Goal: Transaction & Acquisition: Obtain resource

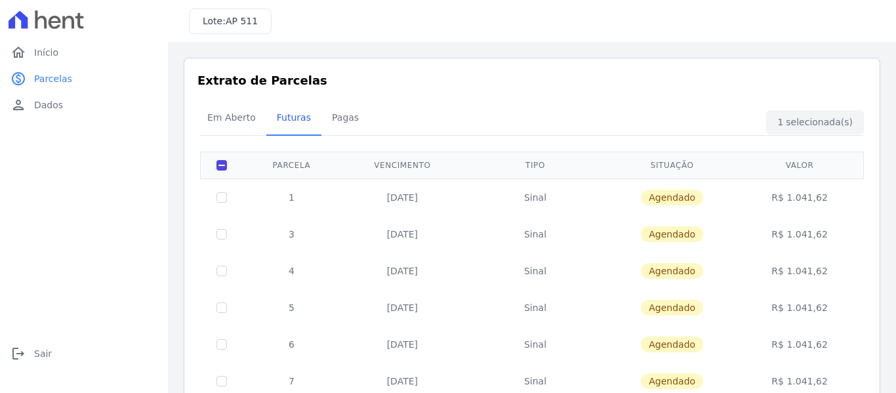
scroll to position [354, 0]
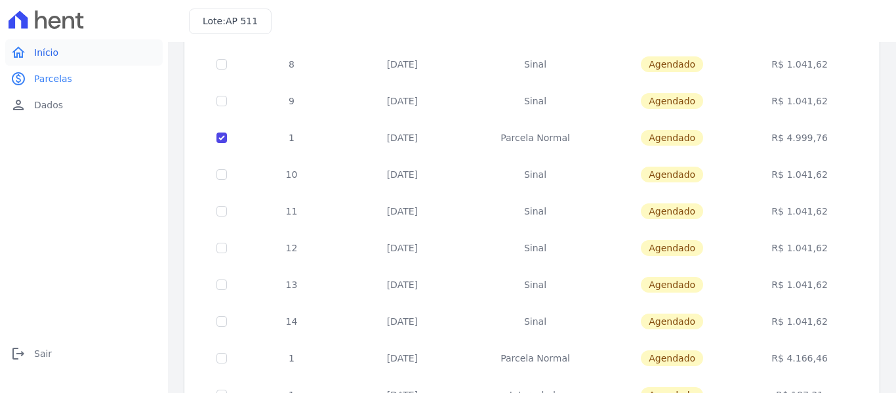
click at [43, 51] on span "Início" at bounding box center [46, 52] width 24 height 13
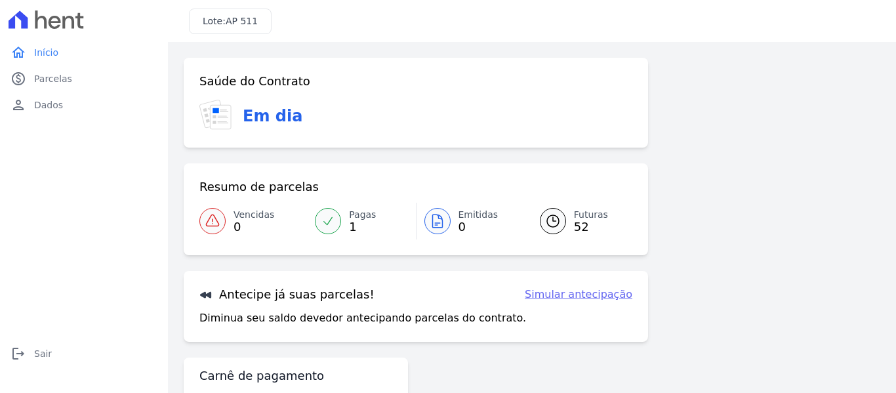
click at [562, 295] on link "Simular antecipação" at bounding box center [579, 295] width 108 height 16
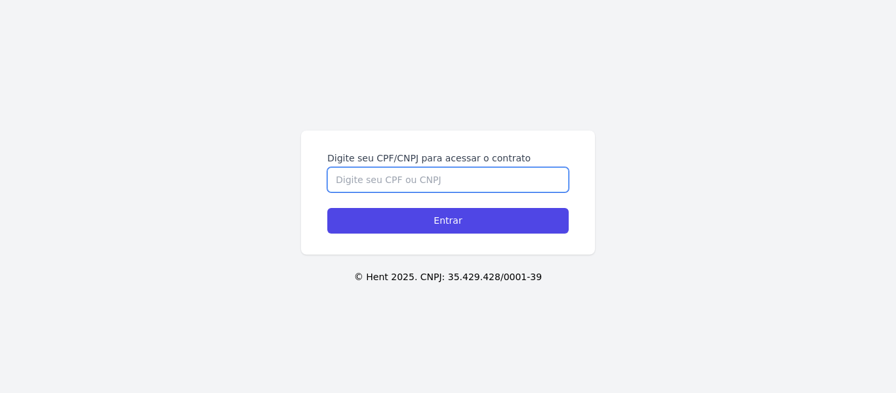
click at [440, 186] on input "Digite seu CPF/CNPJ para acessar o contrato" at bounding box center [447, 179] width 241 height 25
type input "48868187817"
click at [327, 208] on input "Entrar" at bounding box center [447, 221] width 241 height 26
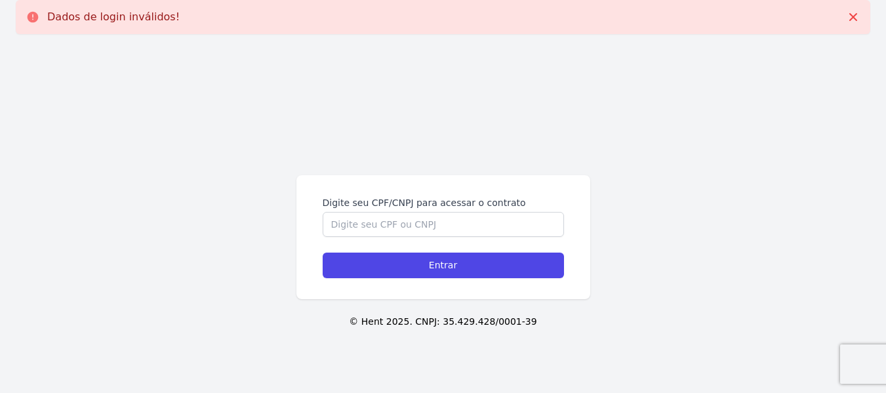
click at [438, 237] on form "Digite seu CPF/CNPJ para acessar o contrato Entrar" at bounding box center [443, 237] width 241 height 82
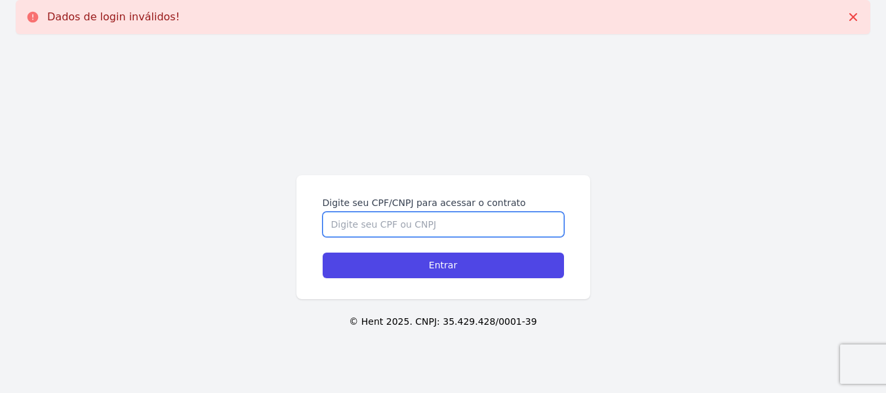
click at [481, 232] on input "Digite seu CPF/CNPJ para acessar o contrato" at bounding box center [443, 224] width 241 height 25
type input "48868187817"
click at [323, 253] on input "Entrar" at bounding box center [443, 266] width 241 height 26
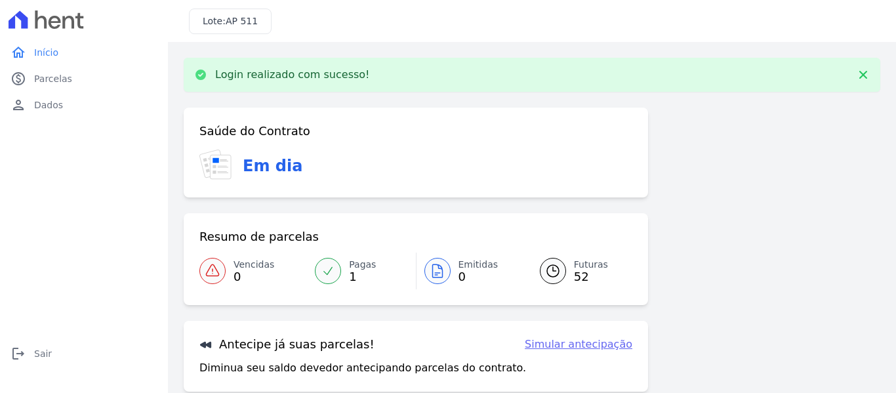
click at [592, 344] on link "Simular antecipação" at bounding box center [579, 345] width 108 height 16
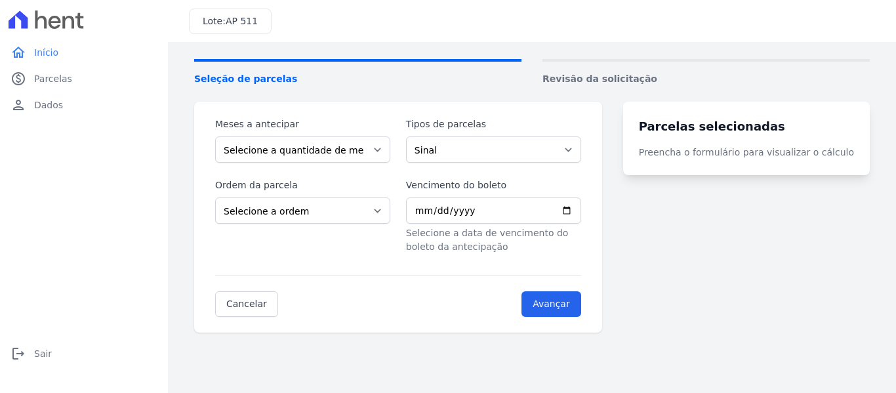
scroll to position [73, 0]
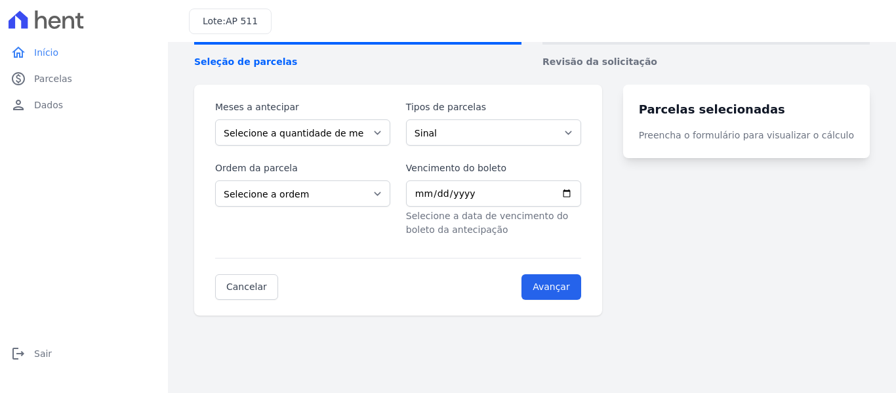
click at [551, 146] on div "Meses a antecipar Selecione a quantidade de meses a antecipar 1 2 3 4 5 6 7 8 9…" at bounding box center [398, 168] width 366 height 136
click at [559, 134] on select "Sinal Parcela Normal Intercalada" at bounding box center [493, 132] width 175 height 26
select select "standard"
click at [414, 119] on select "Sinal Parcela Normal Intercalada" at bounding box center [493, 132] width 175 height 26
click at [575, 290] on input "Avançar" at bounding box center [552, 287] width 60 height 26
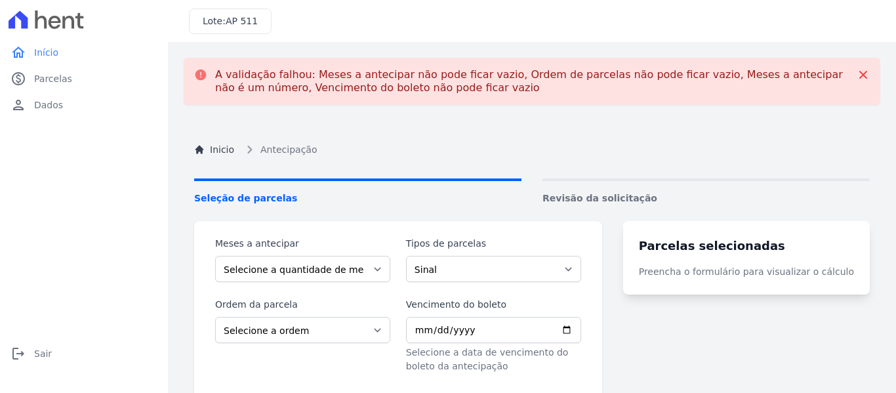
drag, startPoint x: 222, startPoint y: 34, endPoint x: 233, endPoint y: 33, distance: 10.5
click at [226, 34] on div "Lote: AP 511" at bounding box center [532, 21] width 728 height 42
click at [253, 29] on div "Lote: AP 511" at bounding box center [230, 22] width 83 height 26
click at [226, 24] on span "AP 511" at bounding box center [242, 21] width 32 height 10
click at [65, 103] on link "person Dados" at bounding box center [83, 105] width 157 height 26
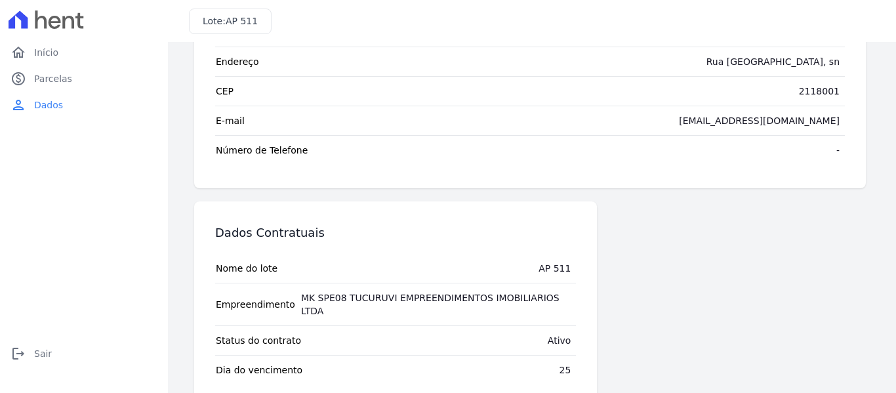
scroll to position [146, 0]
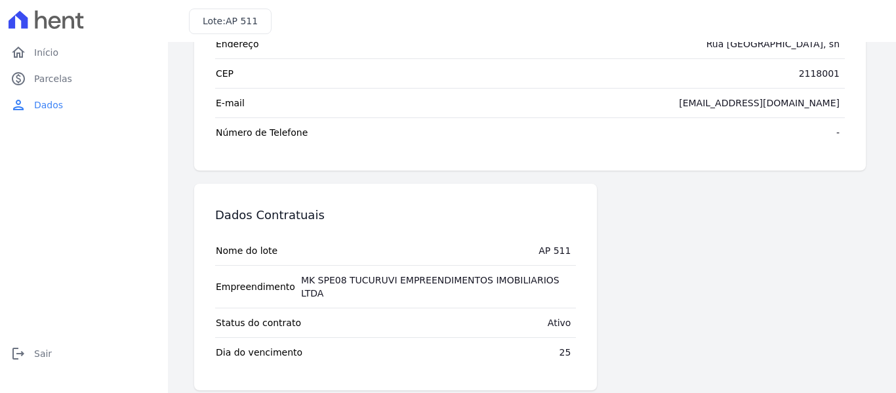
drag, startPoint x: 536, startPoint y: 305, endPoint x: 583, endPoint y: 332, distance: 53.8
click at [583, 332] on div "Dados Contratuais Nome do lote AP 511 Empreendimento MK SPE08 TUCURUVI EMPREEND…" at bounding box center [395, 287] width 403 height 207
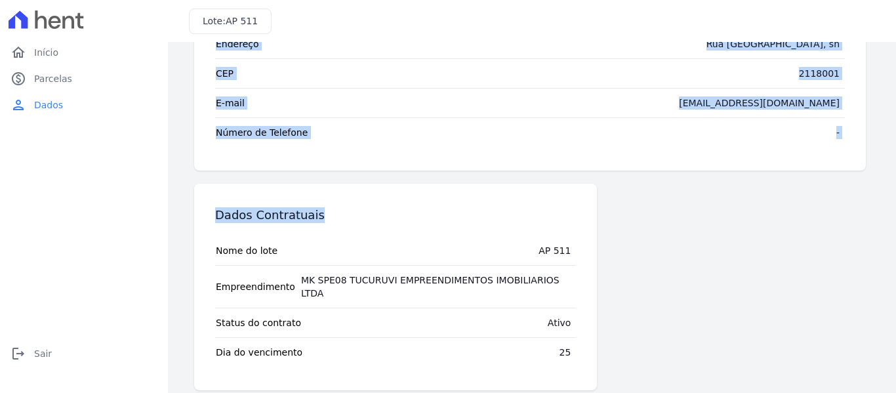
drag, startPoint x: 880, startPoint y: 274, endPoint x: 886, endPoint y: 140, distance: 133.3
click at [886, 140] on main "Dados Cadastrais Editar Nome Completo [PERSON_NAME] CPF 488.681.878-17 Endereço…" at bounding box center [532, 217] width 728 height 351
click at [779, 227] on div "Dados Contratuais Nome do lote AP 511 Empreendimento MK SPE08 TUCURUVI EMPREEND…" at bounding box center [530, 287] width 672 height 207
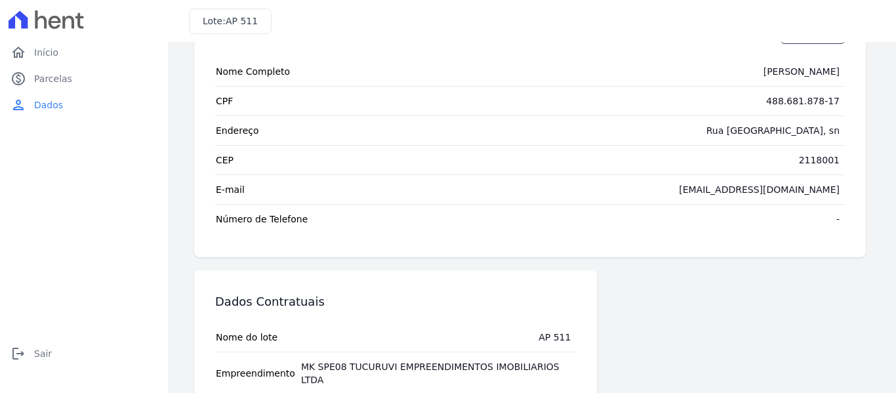
scroll to position [0, 0]
